Goal: Check status: Check status

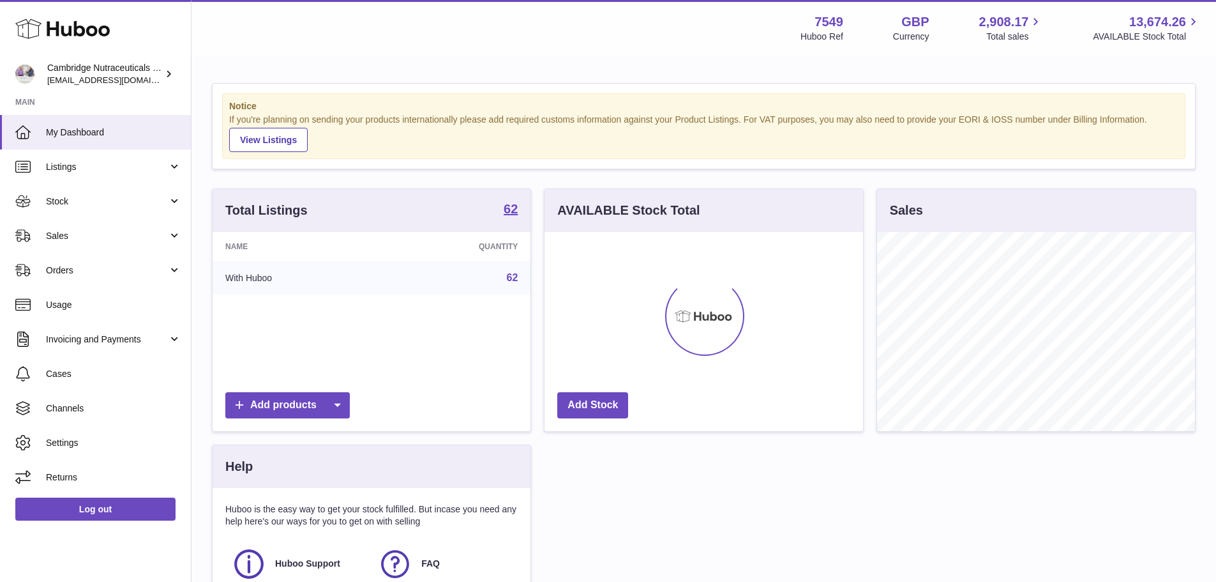
scroll to position [199, 319]
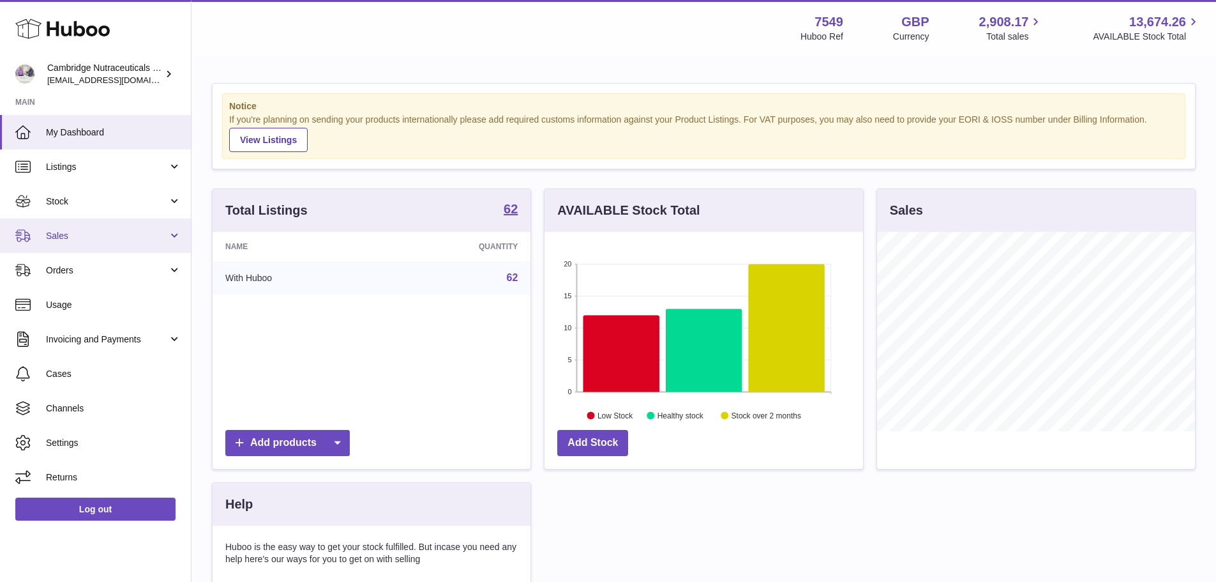
click at [83, 232] on span "Sales" at bounding box center [107, 236] width 122 height 12
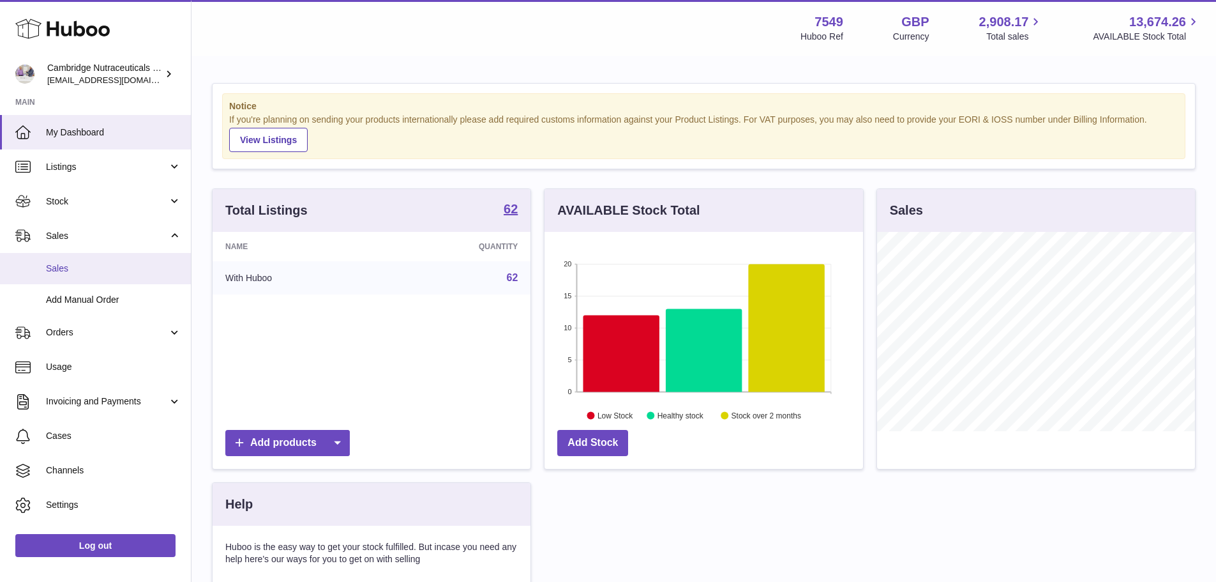
click at [65, 271] on span "Sales" at bounding box center [113, 268] width 135 height 12
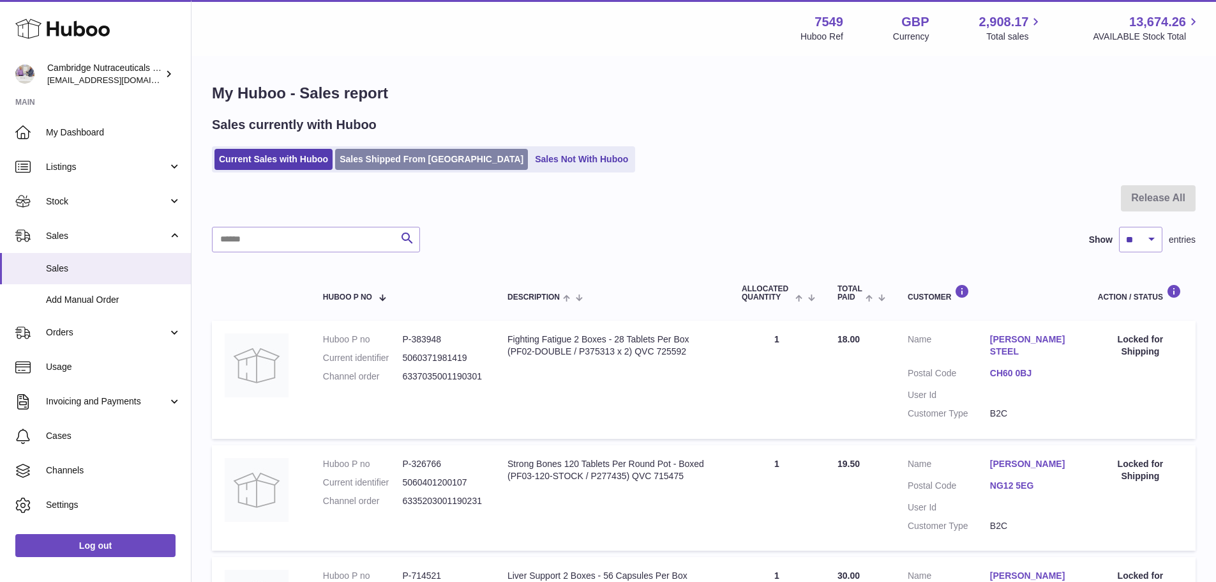
click at [416, 156] on link "Sales Shipped From [GEOGRAPHIC_DATA]" at bounding box center [431, 159] width 193 height 21
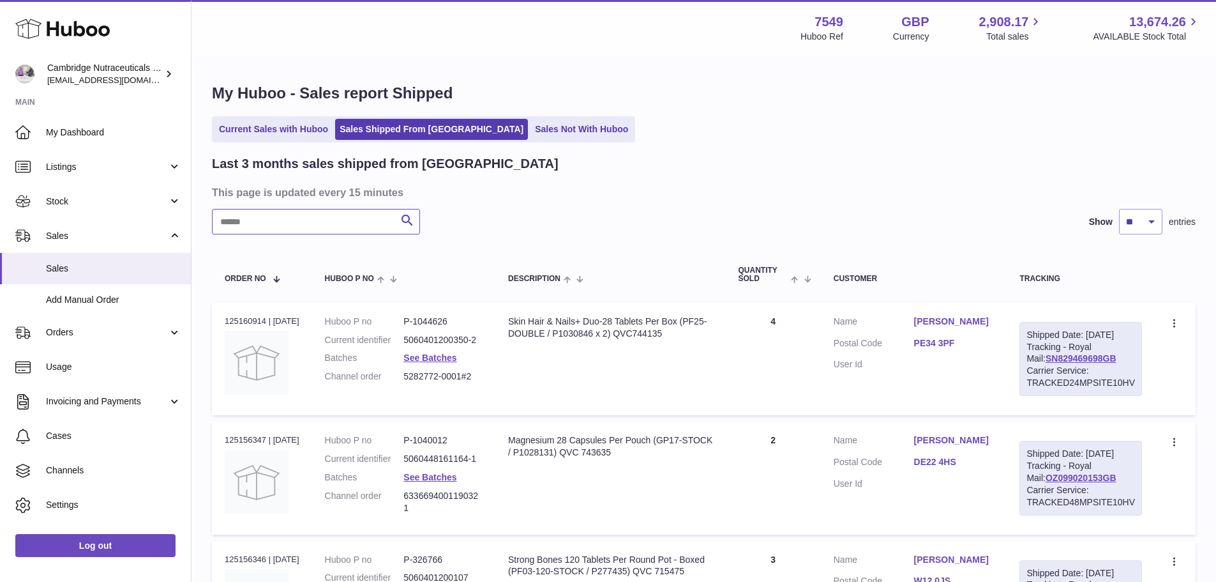
click at [268, 215] on input "text" at bounding box center [316, 222] width 208 height 26
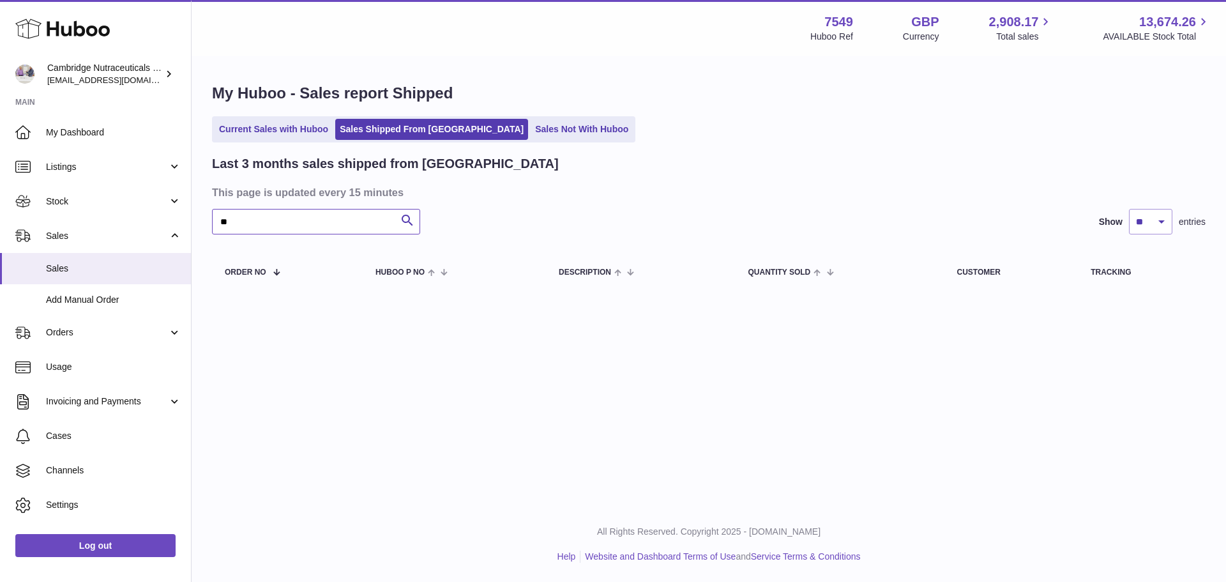
type input "*"
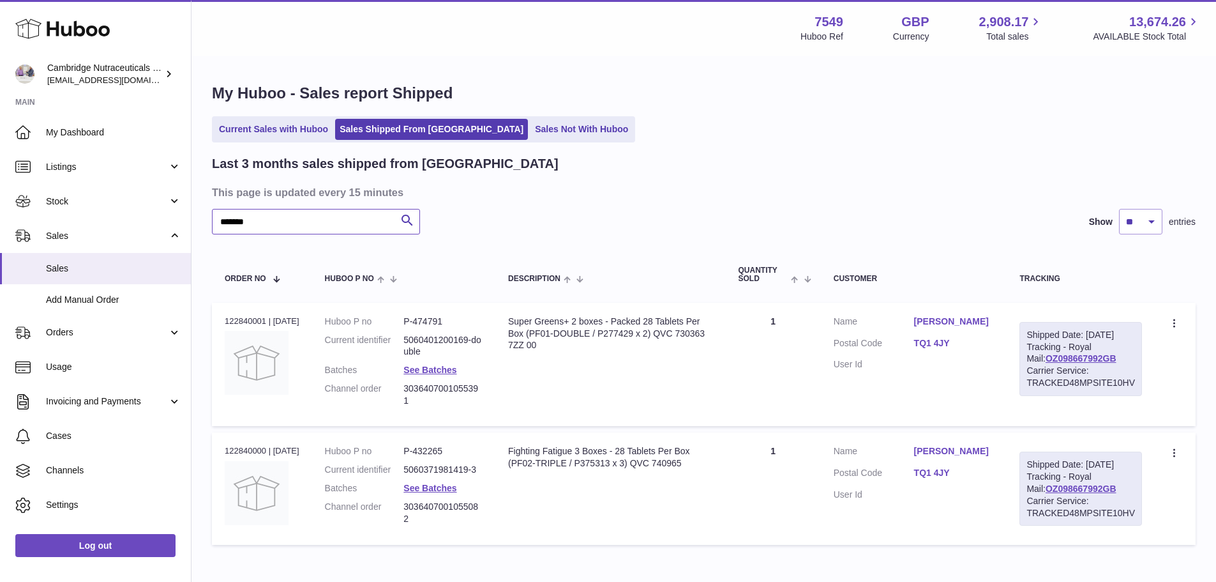
type input "*******"
click at [253, 320] on div "Order no 122840001 | [DATE]" at bounding box center [262, 320] width 75 height 11
copy div "122840001"
